Goal: Information Seeking & Learning: Check status

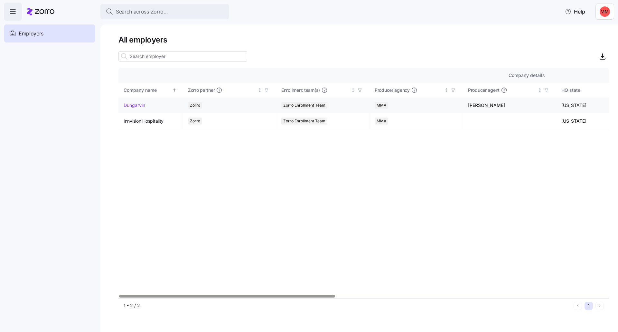
click at [132, 108] on link "Dungarvin" at bounding box center [135, 105] width 22 height 6
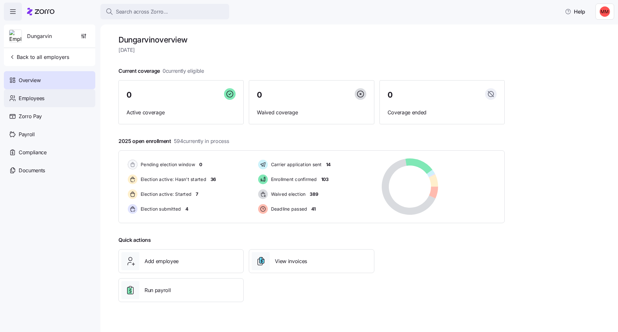
drag, startPoint x: 45, startPoint y: 95, endPoint x: 86, endPoint y: 106, distance: 42.8
click at [45, 95] on div "Employees" at bounding box center [49, 98] width 91 height 18
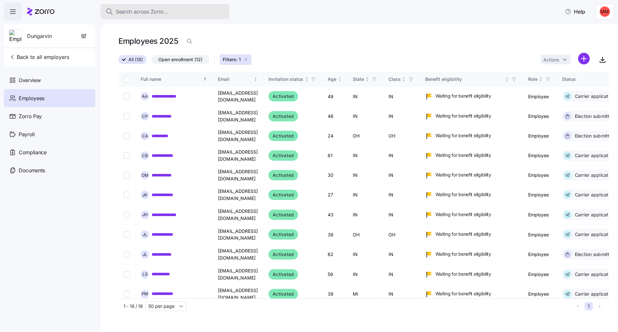
click at [170, 11] on div "Search across Zorro..." at bounding box center [165, 12] width 119 height 8
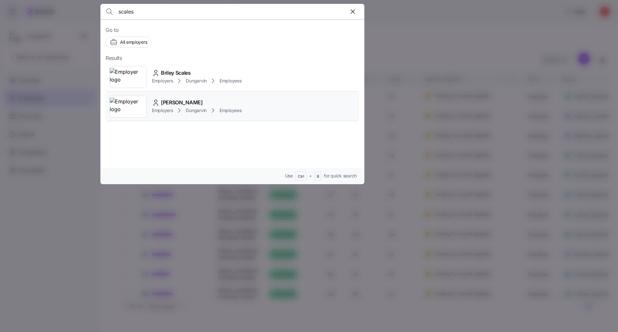
type input "scales"
click at [170, 103] on span "[PERSON_NAME]" at bounding box center [182, 103] width 42 height 8
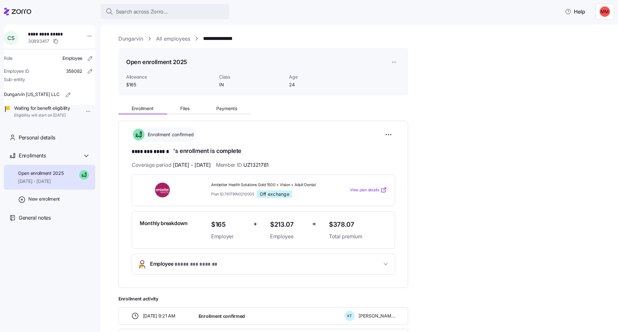
click at [364, 189] on span "View plan details" at bounding box center [364, 190] width 29 height 6
click at [183, 11] on div "Search across Zorro..." at bounding box center [165, 12] width 119 height 8
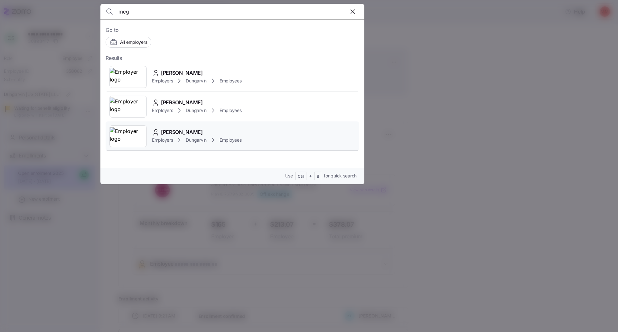
type input "mcg"
click at [185, 131] on span "[PERSON_NAME]" at bounding box center [182, 132] width 42 height 8
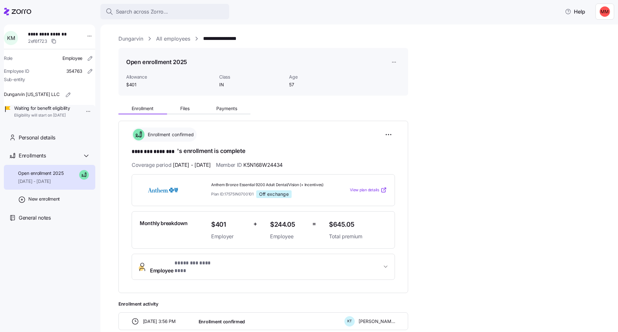
click at [378, 191] on span "View plan details" at bounding box center [364, 190] width 29 height 6
click at [373, 193] on span "View plan details" at bounding box center [364, 190] width 29 height 6
click at [21, 14] on icon at bounding box center [17, 12] width 27 height 8
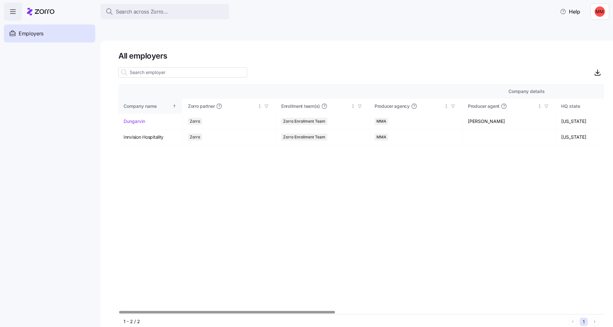
drag, startPoint x: 135, startPoint y: 107, endPoint x: 139, endPoint y: 106, distance: 3.7
click at [135, 107] on div "Company name" at bounding box center [148, 106] width 48 height 7
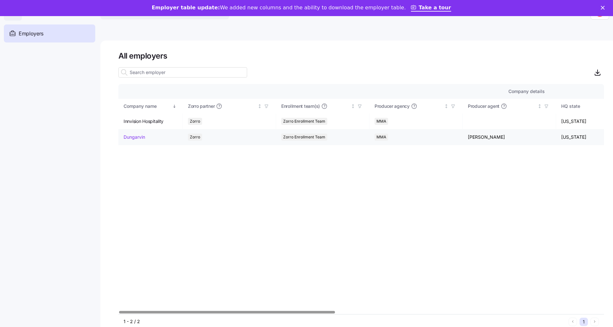
click at [141, 139] on link "Dungarvin" at bounding box center [135, 137] width 22 height 6
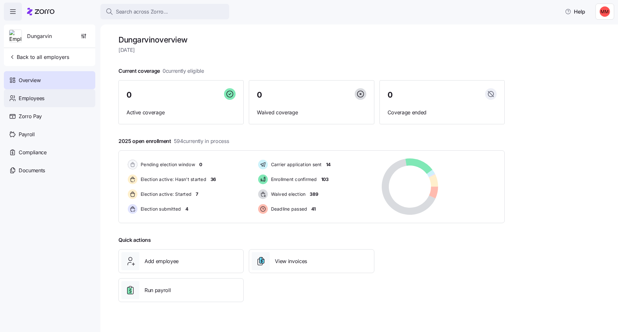
click at [42, 99] on span "Employees" at bounding box center [32, 98] width 26 height 8
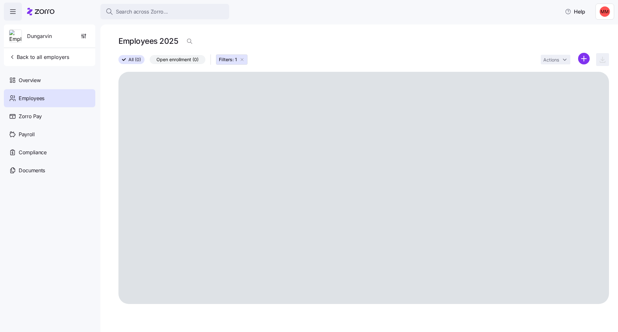
click at [39, 98] on span "Employees" at bounding box center [32, 98] width 26 height 8
click at [588, 59] on div "Actions" at bounding box center [575, 60] width 68 height 14
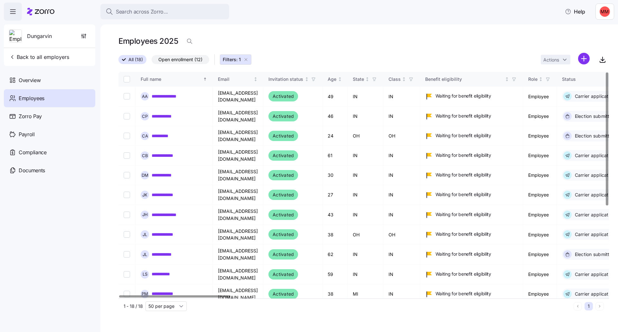
click at [183, 298] on div at bounding box center [174, 296] width 111 height 2
click at [337, 77] on div "Age" at bounding box center [332, 79] width 9 height 7
click at [340, 79] on icon "Sorted ascending" at bounding box center [340, 79] width 0 height 3
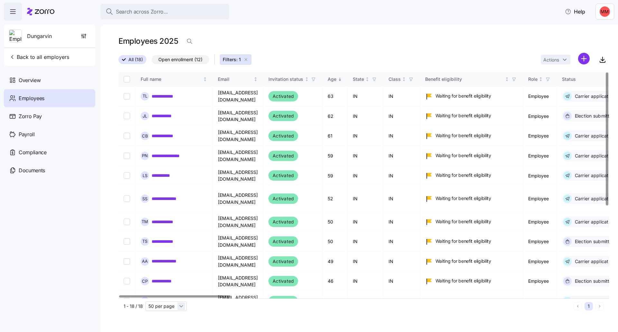
click at [184, 305] on input "50 per page" at bounding box center [166, 306] width 41 height 10
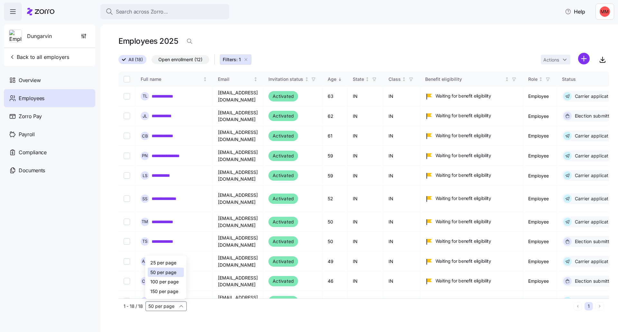
click at [176, 291] on span "150 per page" at bounding box center [164, 291] width 28 height 7
type input "150 per page"
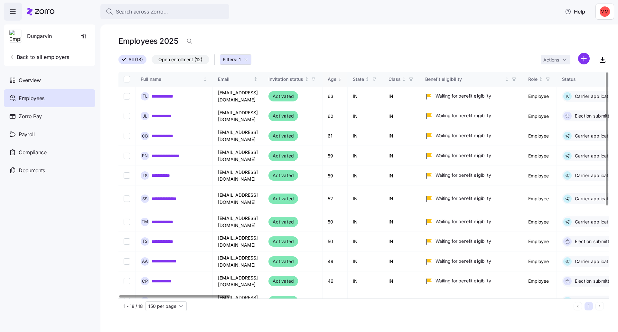
click at [342, 81] on icon "Sorted descending" at bounding box center [340, 79] width 5 height 5
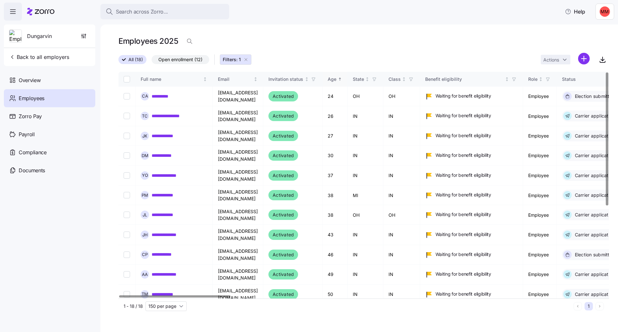
click at [342, 79] on icon "Sorted ascending" at bounding box center [340, 79] width 5 height 5
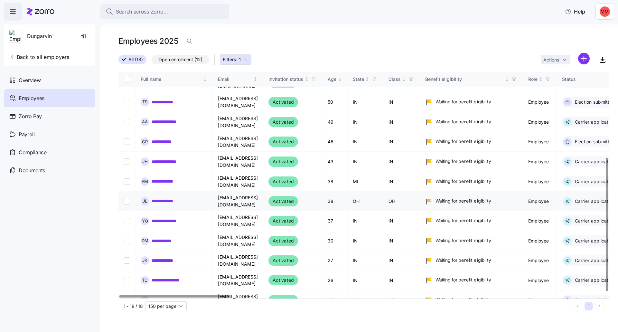
scroll to position [151, 0]
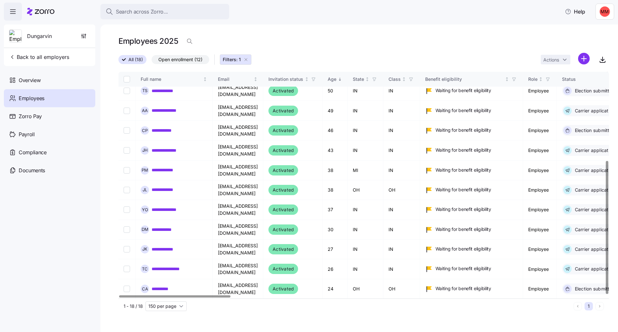
drag, startPoint x: 249, startPoint y: 59, endPoint x: 244, endPoint y: 60, distance: 4.7
click at [249, 59] on icon "button" at bounding box center [245, 59] width 5 height 5
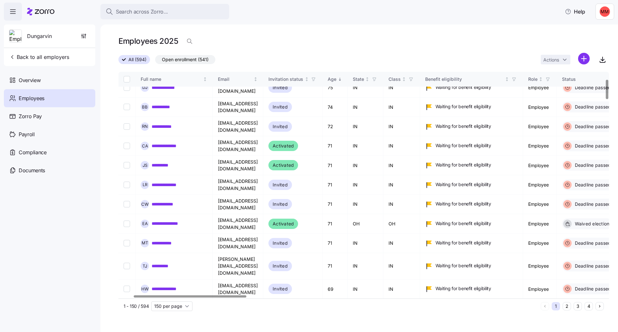
scroll to position [86, 78]
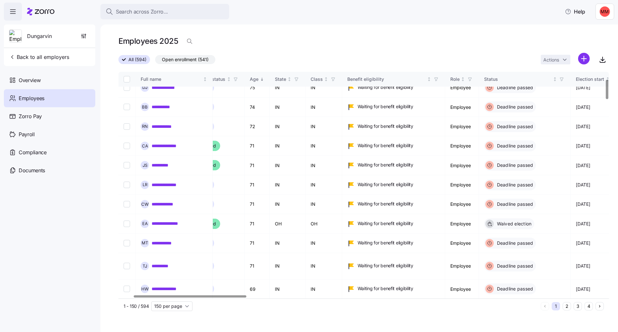
click at [228, 295] on div at bounding box center [190, 296] width 112 height 2
click at [235, 296] on div at bounding box center [194, 296] width 112 height 2
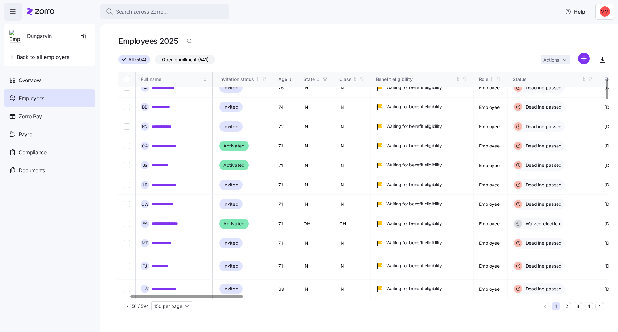
click at [226, 296] on div at bounding box center [186, 296] width 112 height 2
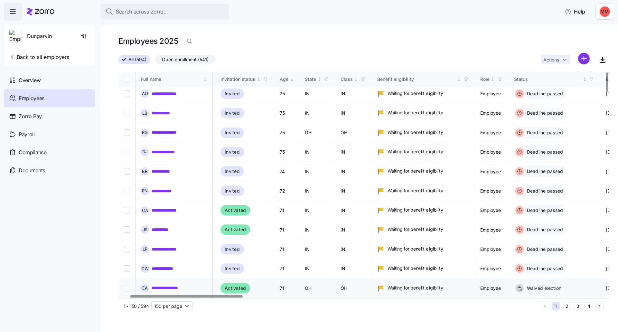
scroll to position [0, 48]
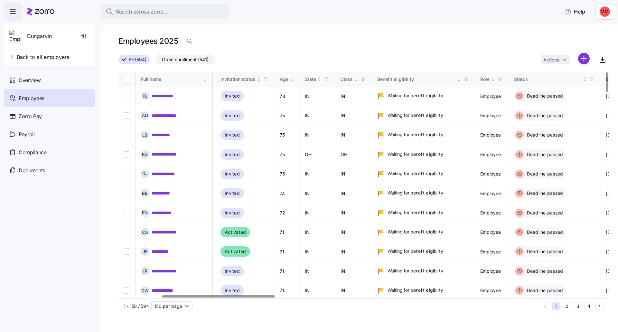
click at [272, 297] on div at bounding box center [218, 296] width 112 height 2
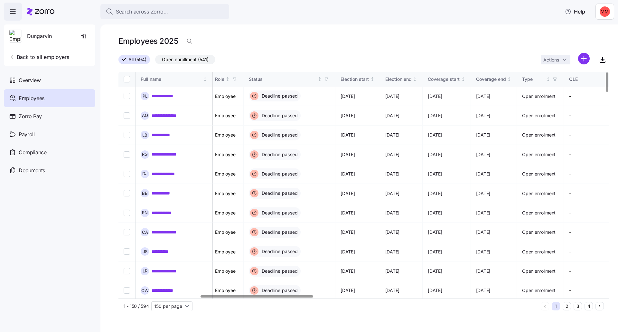
click at [304, 297] on div at bounding box center [257, 296] width 112 height 2
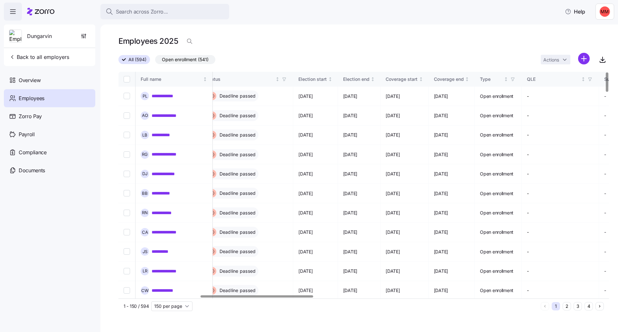
click at [313, 296] on div at bounding box center [257, 296] width 112 height 2
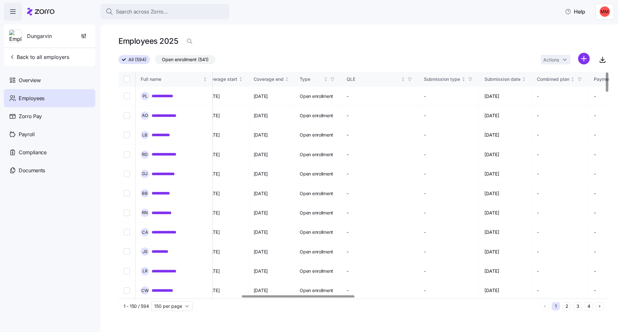
click at [355, 298] on div at bounding box center [298, 296] width 112 height 2
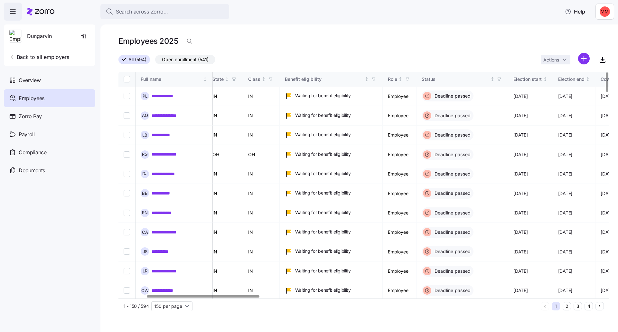
scroll to position [0, 0]
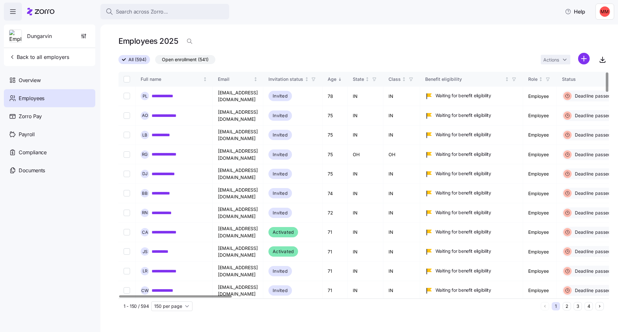
click at [119, 296] on div at bounding box center [175, 296] width 112 height 2
click at [164, 14] on span "Search across Zorro..." at bounding box center [142, 12] width 52 height 8
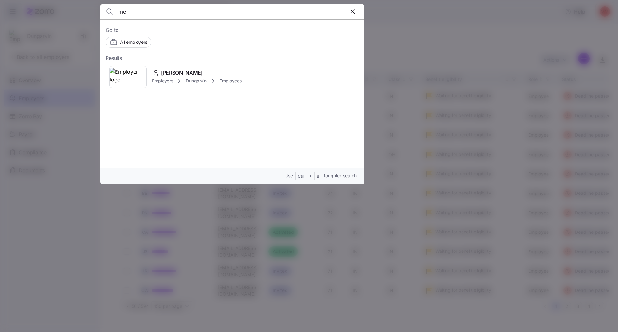
type input "m"
click at [381, 14] on div at bounding box center [309, 166] width 618 height 332
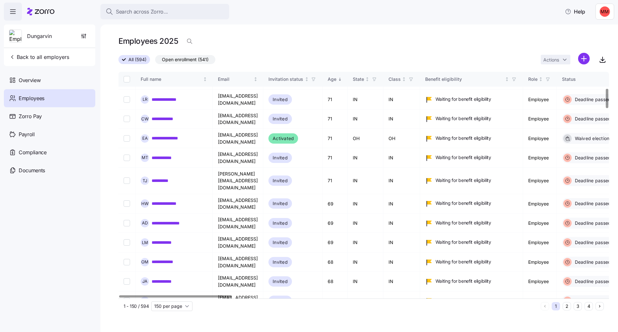
scroll to position [129, 0]
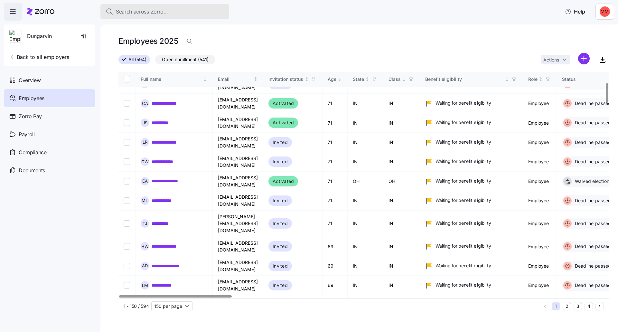
click at [184, 8] on div "Search across Zorro..." at bounding box center [165, 12] width 119 height 8
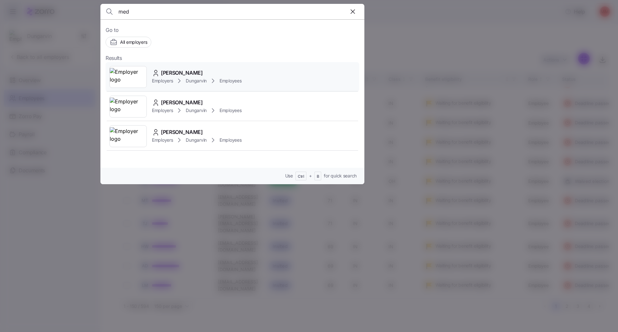
type input "med"
click at [172, 73] on span "[PERSON_NAME]" at bounding box center [182, 73] width 42 height 8
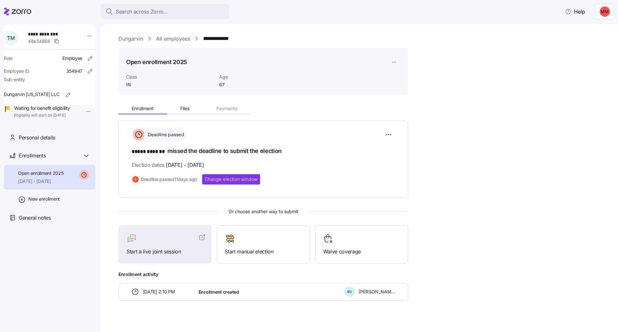
click at [526, 163] on div "Enrollment Files Payments Deadline passed ***** ******* missed the deadline to …" at bounding box center [364, 201] width 491 height 200
drag, startPoint x: 170, startPoint y: 36, endPoint x: 187, endPoint y: 47, distance: 20.5
click at [170, 36] on link "All employees" at bounding box center [173, 39] width 34 height 8
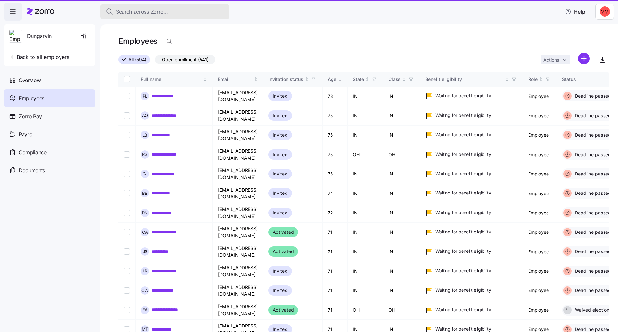
click at [179, 11] on div "Search across Zorro..." at bounding box center [165, 12] width 119 height 8
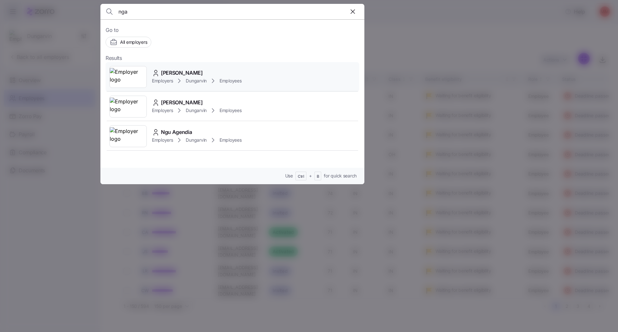
type input "nga"
click at [194, 72] on span "[PERSON_NAME]" at bounding box center [182, 73] width 42 height 8
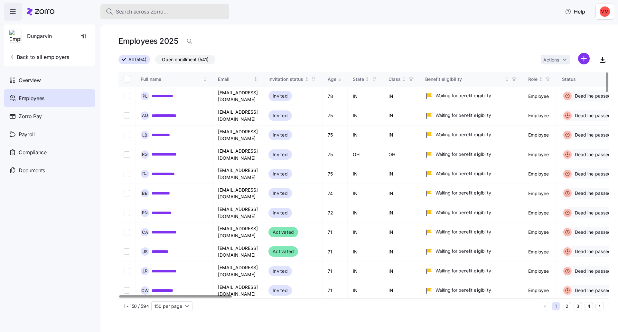
click at [149, 13] on span "Search across Zorro..." at bounding box center [142, 12] width 52 height 8
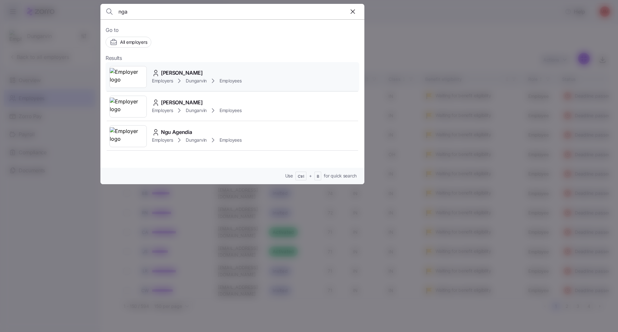
click at [182, 73] on span "[PERSON_NAME]" at bounding box center [182, 73] width 42 height 8
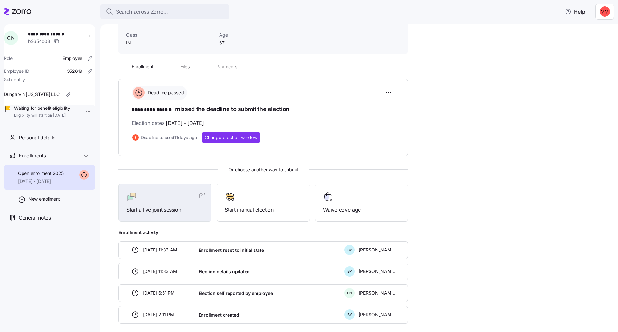
scroll to position [64, 0]
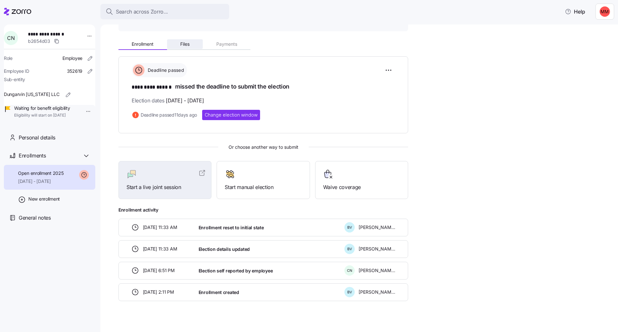
click at [189, 43] on span "Files" at bounding box center [184, 44] width 9 height 5
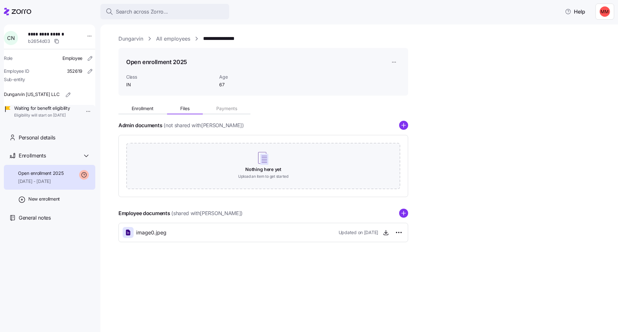
click at [137, 41] on link "Dungarvin" at bounding box center [131, 39] width 25 height 8
click at [130, 14] on span "Search across Zorro..." at bounding box center [142, 12] width 52 height 8
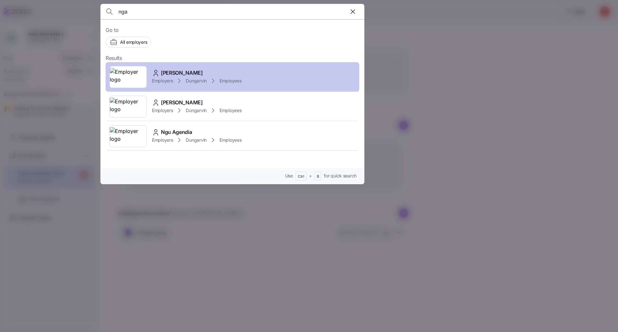
type input "nga"
click at [181, 71] on span "[PERSON_NAME]" at bounding box center [182, 73] width 42 height 8
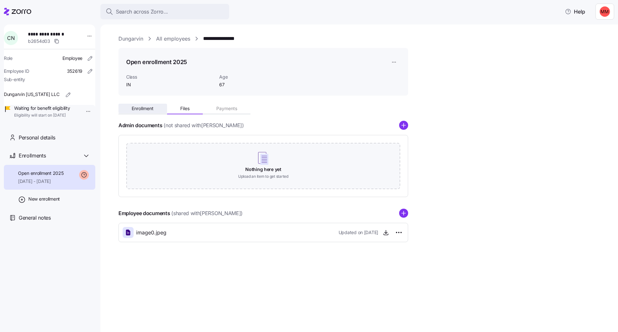
click at [153, 108] on span "Enrollment" at bounding box center [143, 108] width 22 height 5
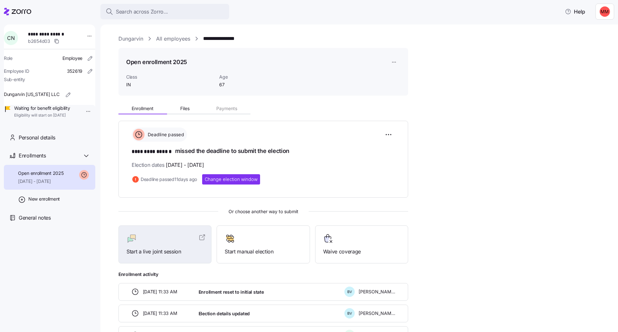
click at [20, 7] on div at bounding box center [17, 12] width 27 height 18
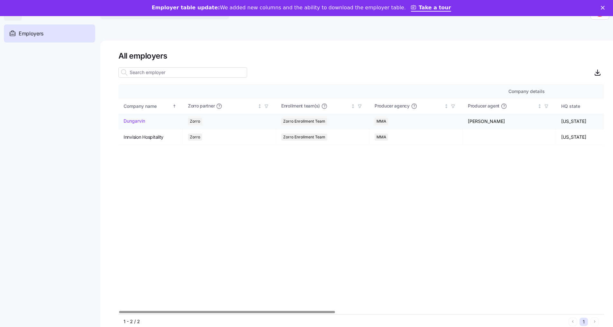
click at [141, 120] on link "Dungarvin" at bounding box center [135, 121] width 22 height 6
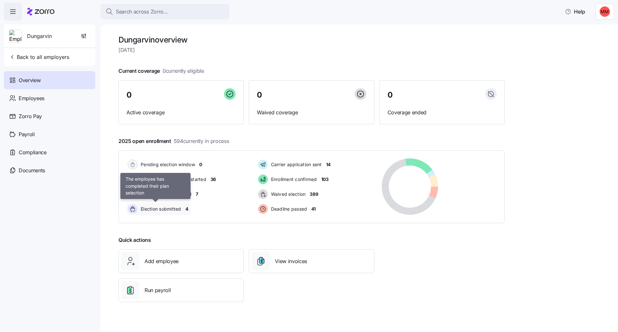
click at [183, 209] on div "Election submitted" at bounding box center [156, 209] width 58 height 12
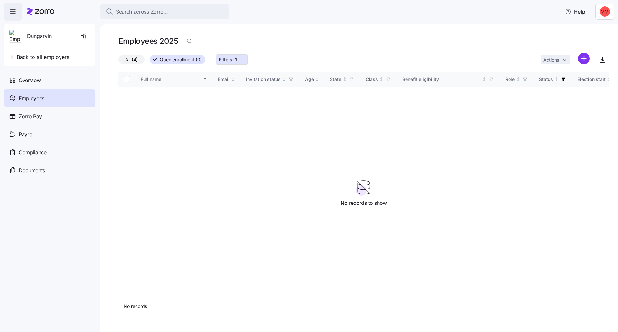
drag, startPoint x: 138, startPoint y: 60, endPoint x: 139, endPoint y: 69, distance: 9.1
click at [138, 60] on span "All (4)" at bounding box center [131, 59] width 13 height 8
click at [119, 61] on input "All (4)" at bounding box center [119, 61] width 0 height 0
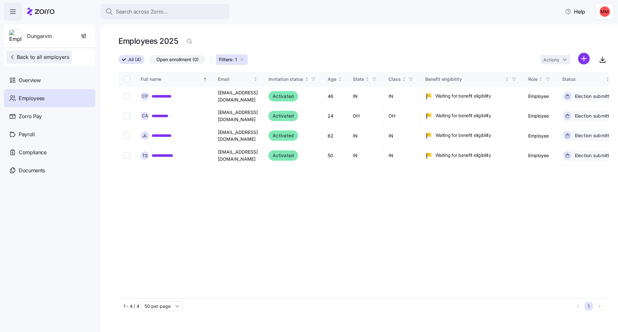
click at [45, 57] on span "Back to all employers" at bounding box center [39, 57] width 60 height 8
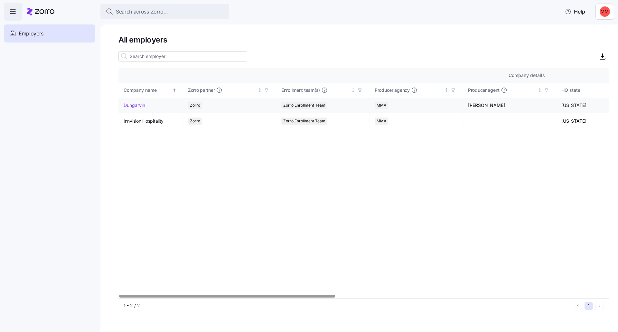
click at [132, 105] on link "Dungarvin" at bounding box center [135, 105] width 22 height 6
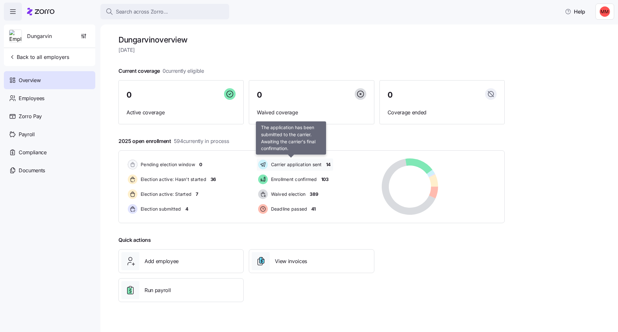
click at [315, 163] on span "Carrier application sent" at bounding box center [295, 164] width 53 height 6
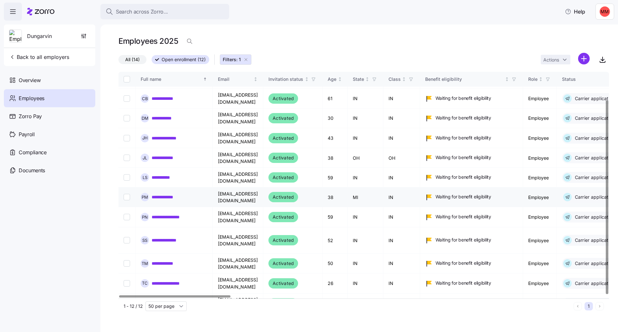
scroll to position [33, 0]
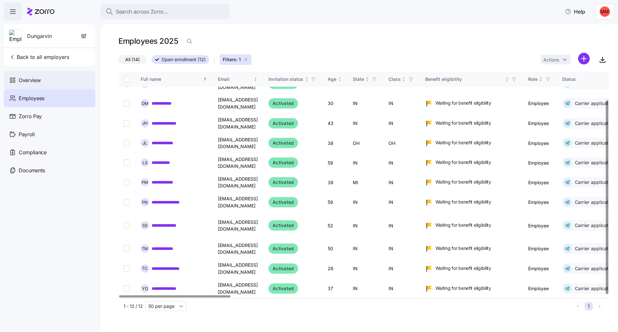
drag, startPoint x: 37, startPoint y: 79, endPoint x: 52, endPoint y: 81, distance: 15.3
click at [37, 79] on span "Overview" at bounding box center [30, 80] width 22 height 8
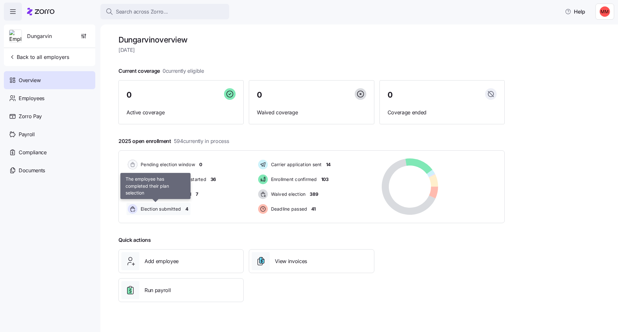
click at [181, 207] on span "Election submitted" at bounding box center [160, 209] width 43 height 6
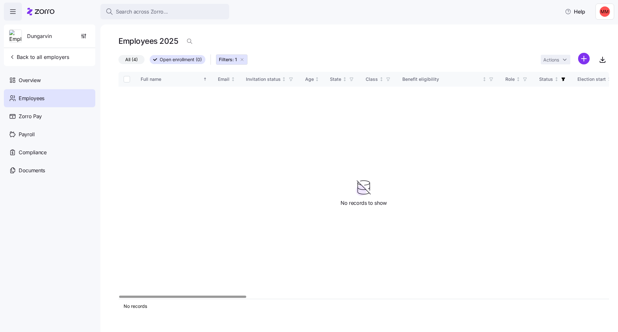
click at [134, 62] on span "All (4)" at bounding box center [131, 59] width 13 height 8
click at [119, 61] on input "All (4)" at bounding box center [119, 61] width 0 height 0
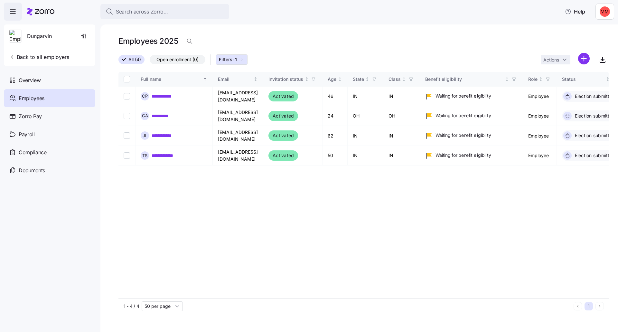
click at [40, 98] on span "Employees" at bounding box center [32, 98] width 26 height 8
click at [33, 78] on span "Overview" at bounding box center [30, 80] width 22 height 8
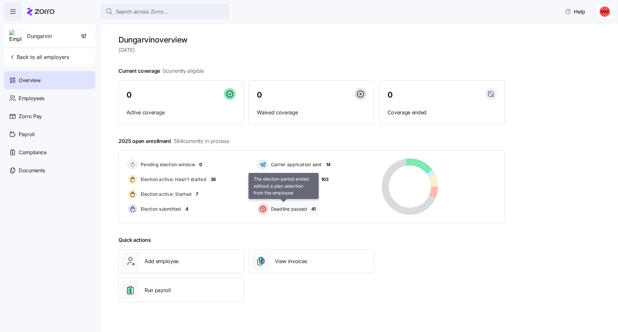
click at [295, 209] on span "Deadline passed" at bounding box center [288, 209] width 38 height 6
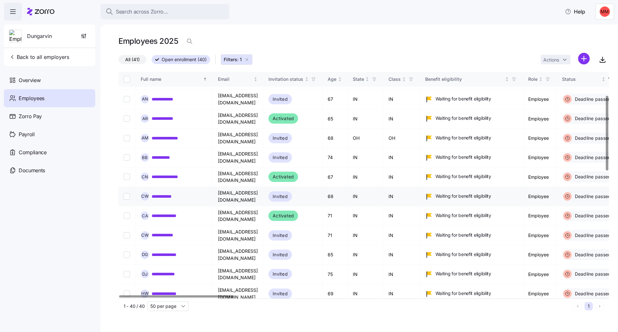
scroll to position [64, 0]
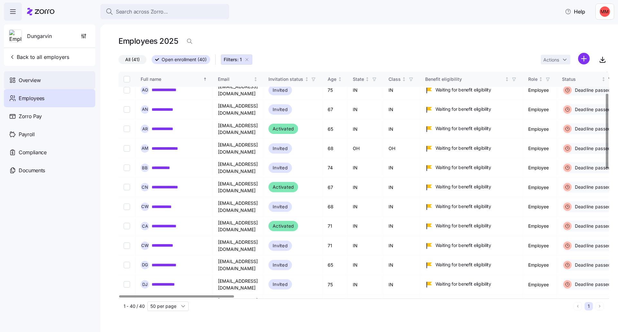
click at [36, 78] on span "Overview" at bounding box center [30, 80] width 22 height 8
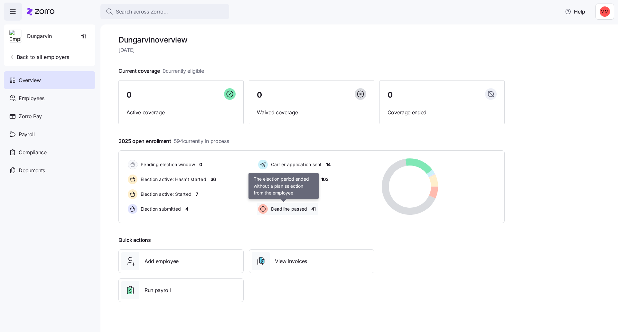
click at [297, 208] on span "Deadline passed" at bounding box center [288, 209] width 38 height 6
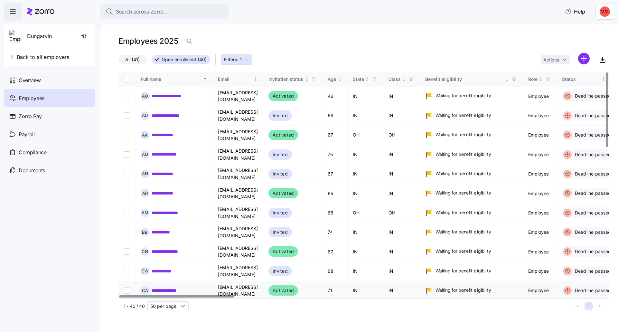
drag, startPoint x: 128, startPoint y: 227, endPoint x: 161, endPoint y: 265, distance: 50.9
click at [128, 248] on input "Select record 9" at bounding box center [127, 251] width 6 height 6
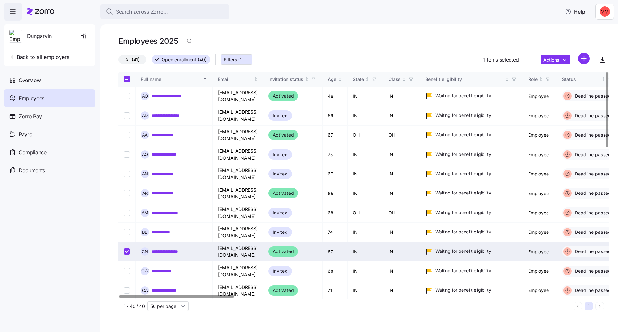
click at [216, 298] on div at bounding box center [176, 296] width 115 height 2
click at [128, 248] on input "Select record 9" at bounding box center [127, 251] width 6 height 6
checkbox input "false"
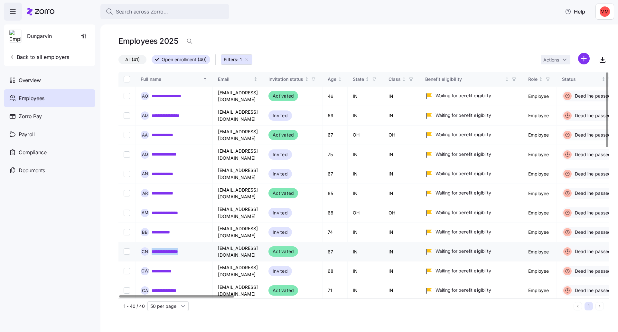
drag, startPoint x: 194, startPoint y: 225, endPoint x: 152, endPoint y: 228, distance: 42.6
click at [152, 247] on div "**********" at bounding box center [174, 251] width 67 height 8
copy link "**********"
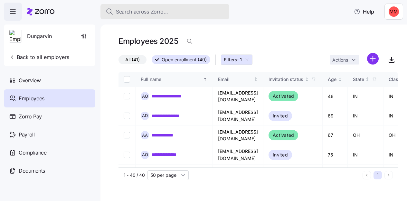
drag, startPoint x: 136, startPoint y: 18, endPoint x: 137, endPoint y: 14, distance: 4.2
click at [136, 18] on button "Search across Zorro..." at bounding box center [164, 11] width 129 height 15
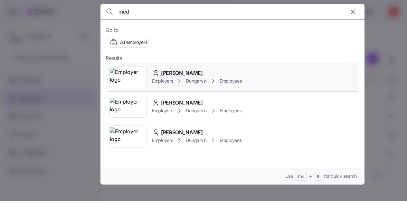
type input "med"
click at [176, 74] on span "[PERSON_NAME]" at bounding box center [182, 73] width 42 height 8
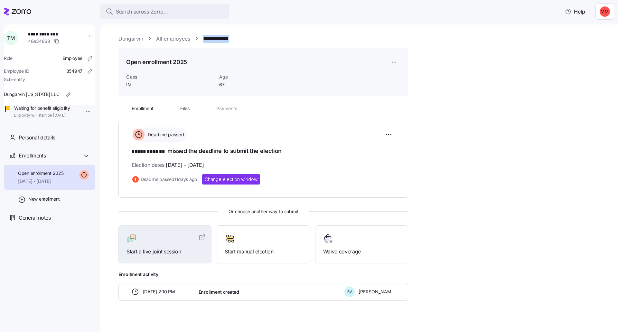
drag, startPoint x: 229, startPoint y: 37, endPoint x: 203, endPoint y: 40, distance: 26.0
click at [203, 40] on div "**********" at bounding box center [364, 39] width 491 height 8
copy link "**********"
drag, startPoint x: 167, startPoint y: 152, endPoint x: 147, endPoint y: 151, distance: 20.9
click at [147, 151] on h1 "***** ******* missed the deadline to submit the election" at bounding box center [263, 151] width 263 height 9
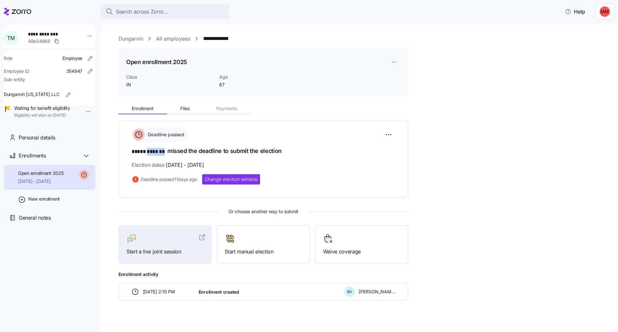
copy span "*******"
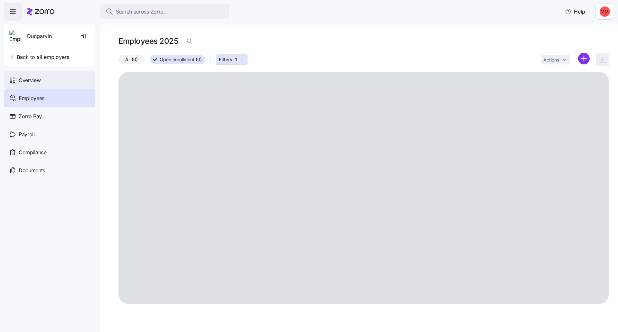
click at [38, 83] on span "Overview" at bounding box center [30, 80] width 22 height 8
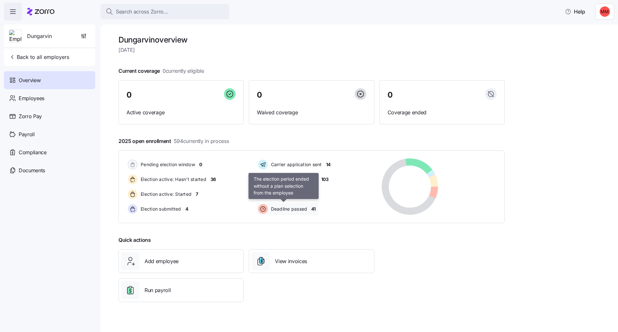
click at [298, 208] on span "Deadline passed" at bounding box center [288, 209] width 38 height 6
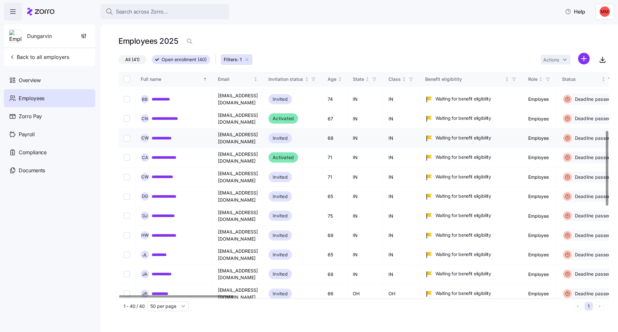
scroll to position [129, 0]
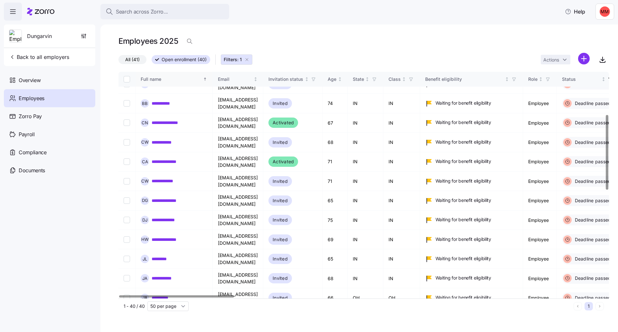
drag, startPoint x: 169, startPoint y: 80, endPoint x: 175, endPoint y: 86, distance: 8.4
click at [169, 80] on div "Full name" at bounding box center [171, 79] width 61 height 7
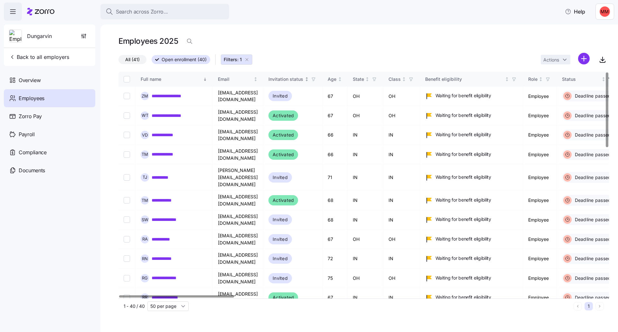
click at [303, 77] on div "Invitation status" at bounding box center [286, 79] width 35 height 7
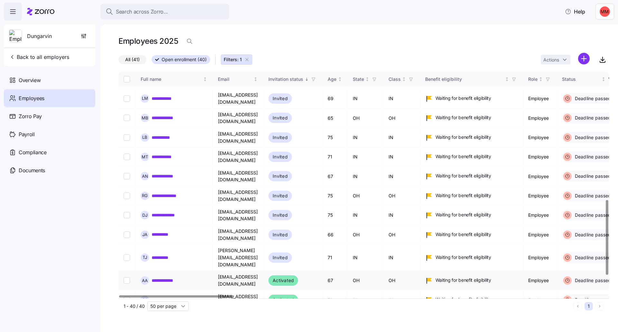
scroll to position [445, 0]
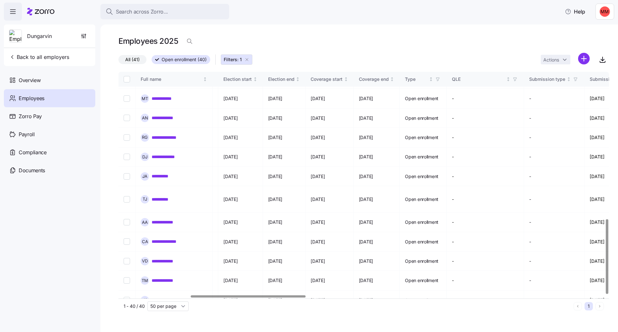
click at [306, 298] on div at bounding box center [248, 296] width 115 height 2
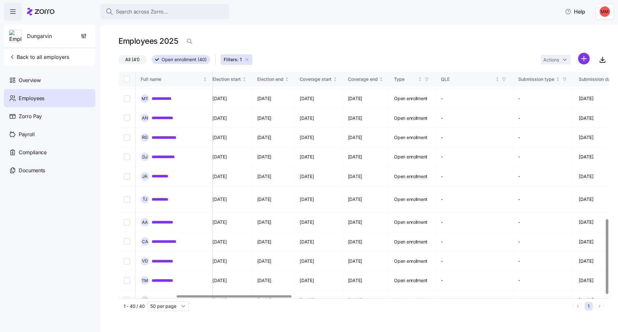
scroll to position [445, 232]
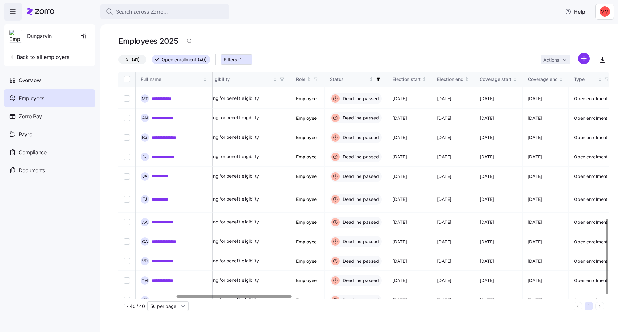
click at [183, 295] on div at bounding box center [234, 296] width 115 height 2
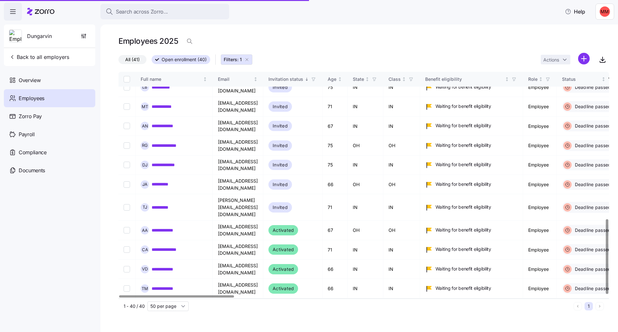
scroll to position [445, 0]
